Goal: Navigation & Orientation: Find specific page/section

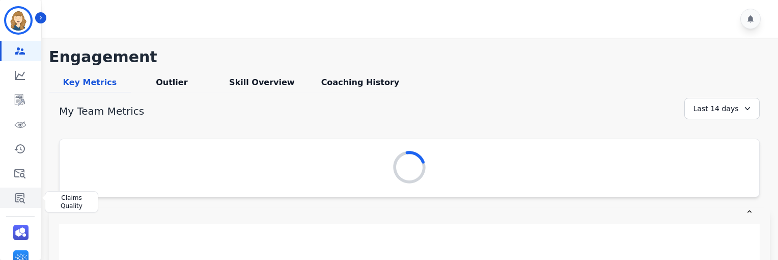
click at [18, 201] on icon "Sidebar" at bounding box center [20, 197] width 12 height 12
